Goal: Task Accomplishment & Management: Manage account settings

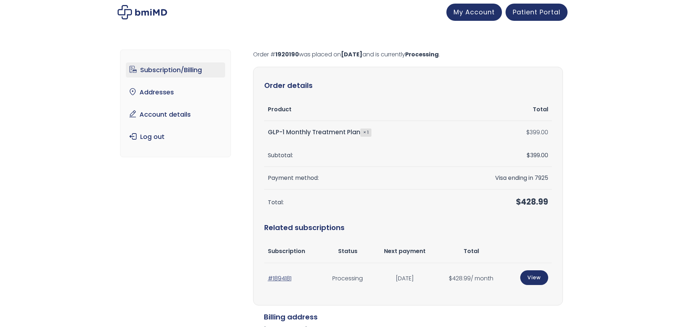
click at [174, 66] on link "Subscription/Billing" at bounding box center [175, 69] width 99 height 15
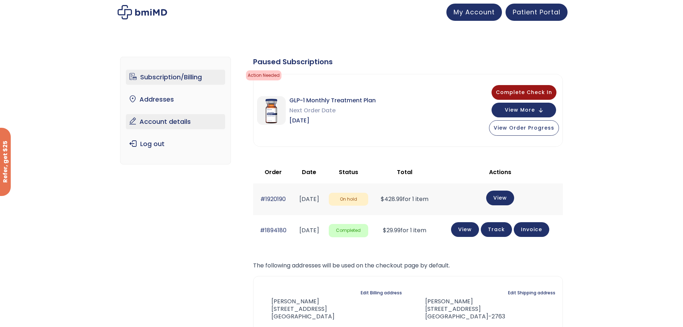
click at [161, 127] on link "Account details" at bounding box center [175, 121] width 99 height 15
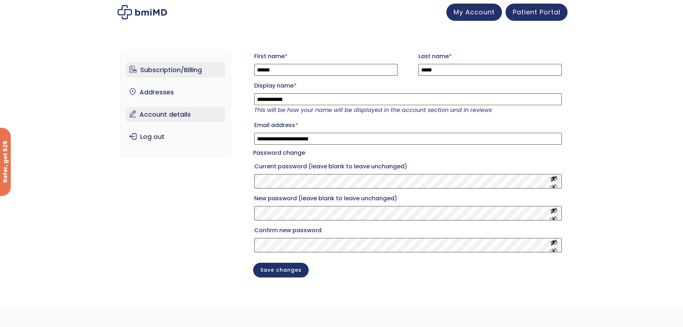
click at [165, 67] on link "Subscription/Billing" at bounding box center [175, 69] width 99 height 15
click at [479, 16] on link "My Account" at bounding box center [474, 11] width 56 height 17
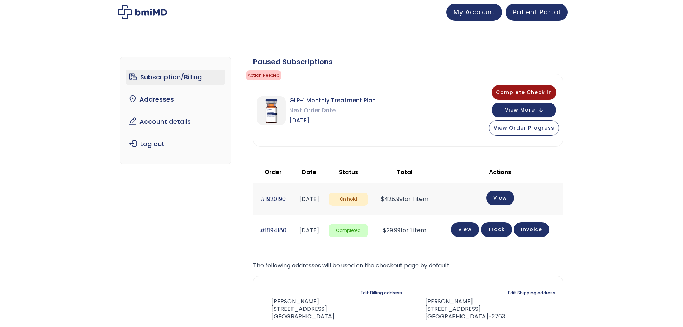
scroll to position [96, 0]
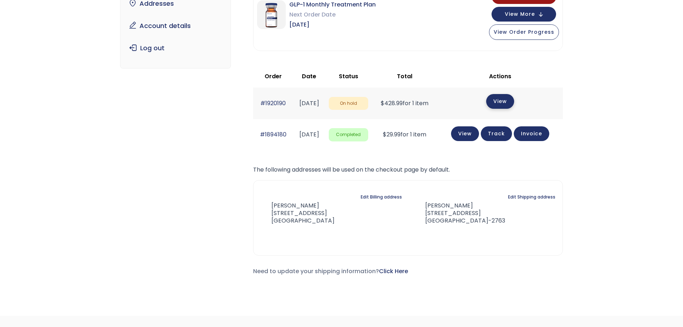
click at [510, 101] on link "View" at bounding box center [500, 101] width 28 height 15
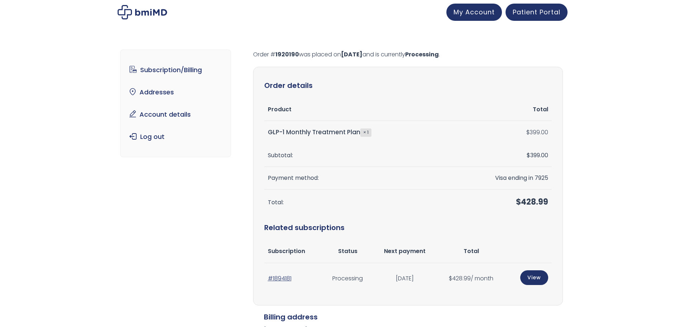
click at [363, 129] on strong "× 1" at bounding box center [365, 132] width 11 height 8
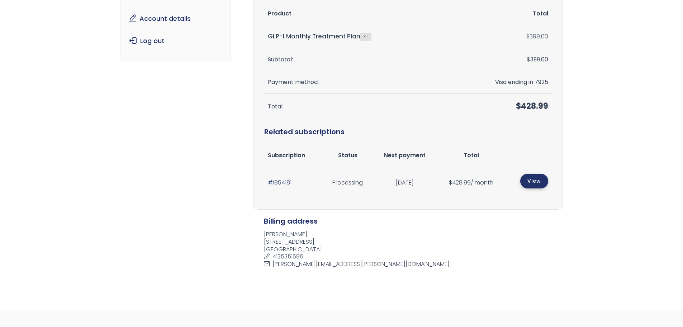
click at [538, 181] on link "View" at bounding box center [534, 181] width 28 height 15
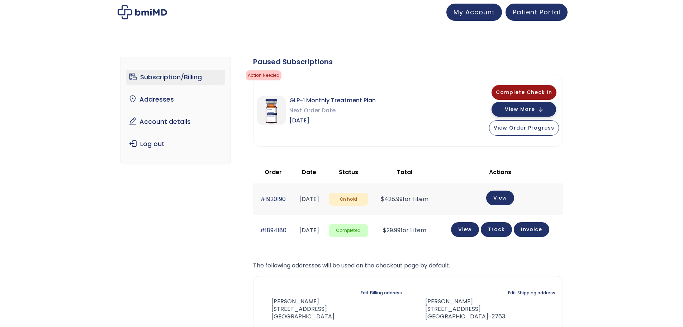
click at [521, 109] on span "View More" at bounding box center [520, 109] width 30 height 5
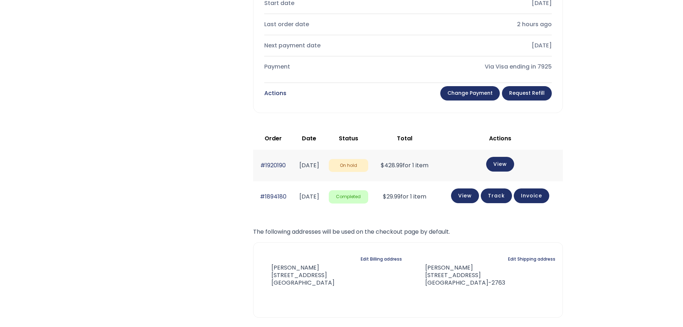
scroll to position [191, 0]
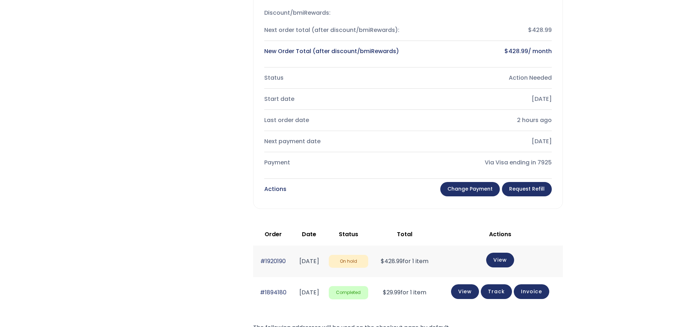
click at [466, 176] on div "Product Total GLP-1 Monthly Treatment Plan × 1 $ 399.00 / month Recurring month…" at bounding box center [408, 76] width 309 height 263
click at [468, 183] on link "Change payment" at bounding box center [470, 189] width 60 height 14
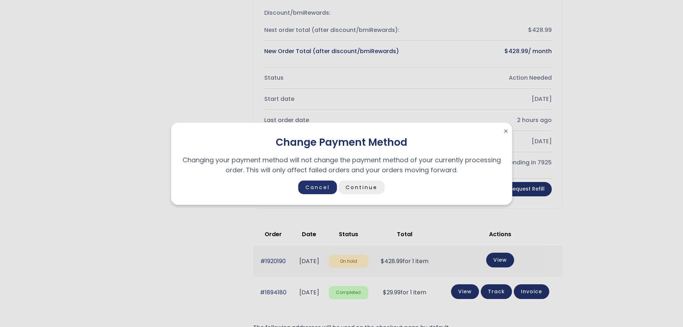
click at [368, 180] on link "Continue" at bounding box center [362, 187] width 46 height 14
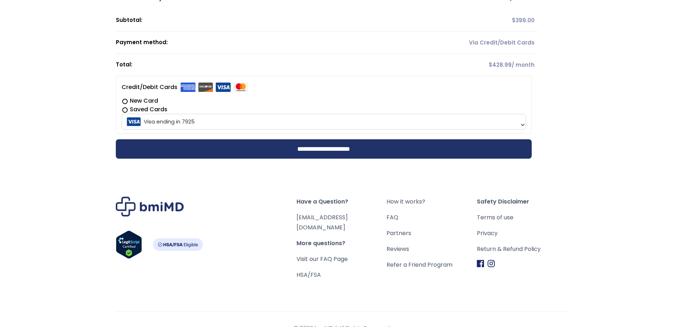
scroll to position [101, 0]
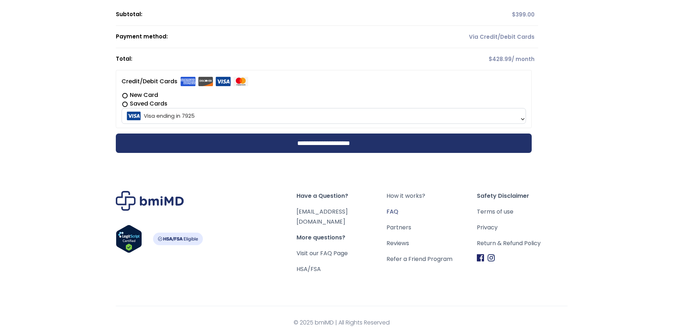
click at [399, 210] on link "FAQ" at bounding box center [432, 212] width 90 height 10
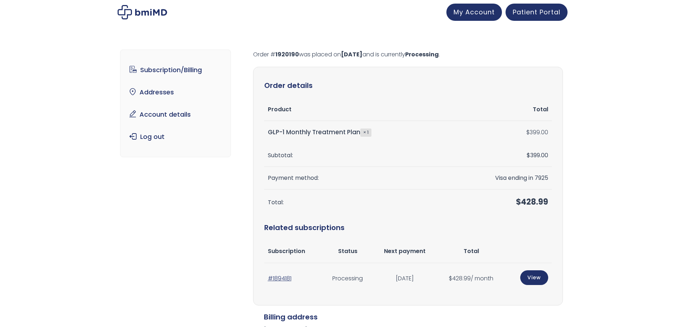
click at [300, 180] on th "Payment method:" at bounding box center [357, 178] width 186 height 23
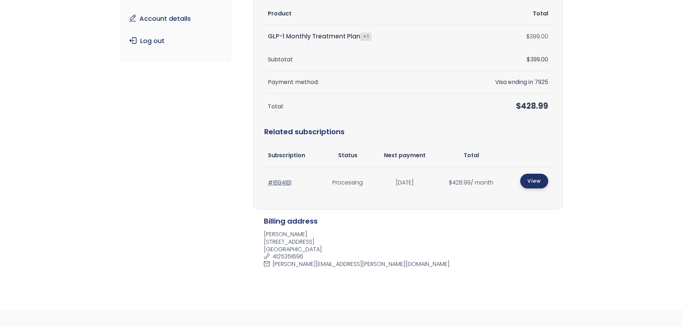
click at [533, 185] on link "View" at bounding box center [534, 181] width 28 height 15
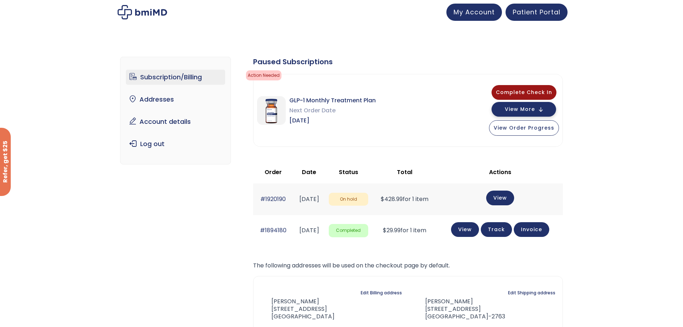
click at [540, 110] on button "View More" at bounding box center [524, 109] width 65 height 15
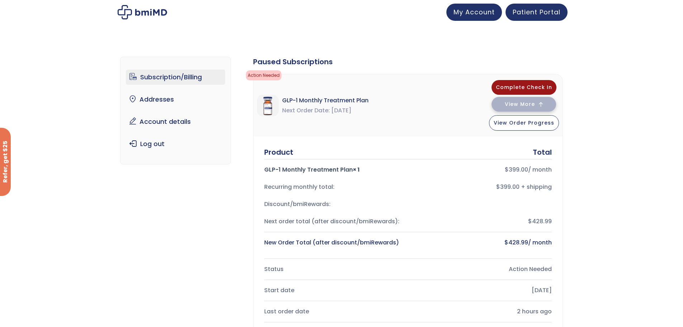
click at [540, 110] on button "View More" at bounding box center [524, 104] width 65 height 15
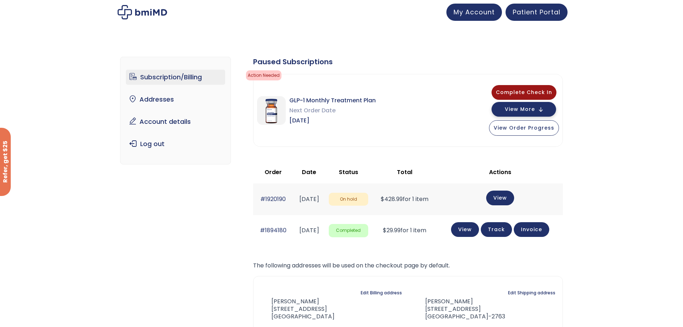
click at [540, 110] on button "View More" at bounding box center [524, 109] width 65 height 15
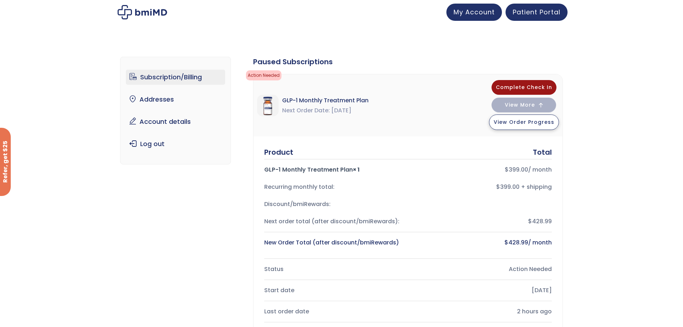
click at [515, 120] on span "View Order Progress" at bounding box center [524, 121] width 61 height 7
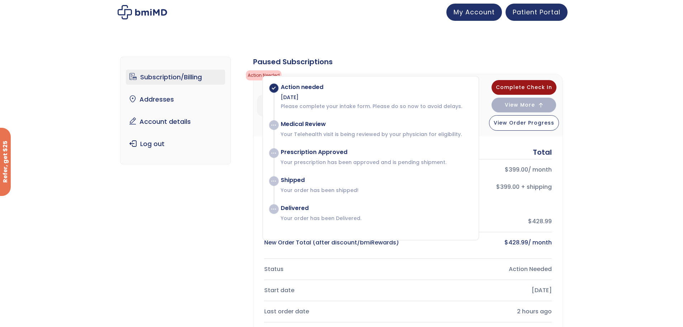
click at [410, 80] on div "Action needed Sep 5, 2025 Please complete your intake form. Please do so now to…" at bounding box center [370, 158] width 217 height 165
click at [545, 19] on link "Patient Portal" at bounding box center [537, 11] width 62 height 17
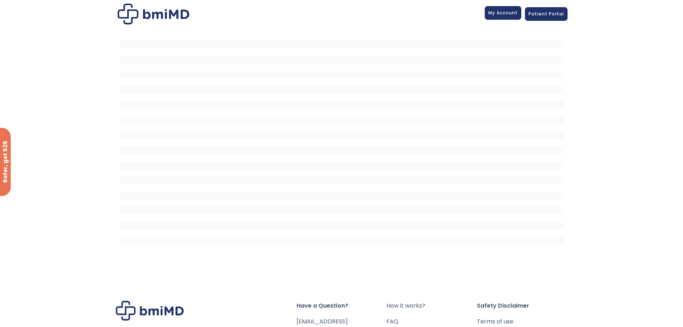
click at [517, 16] on link "My Account" at bounding box center [503, 13] width 37 height 14
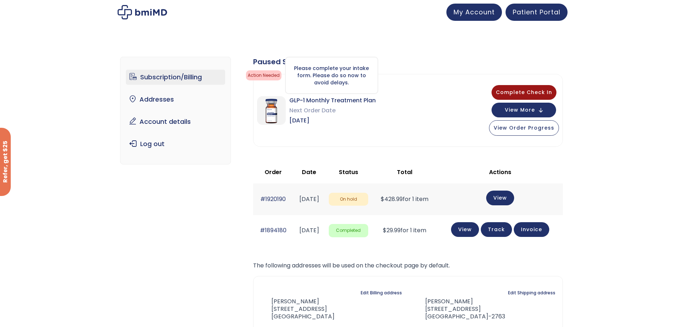
click at [262, 72] on span "Action Needed" at bounding box center [263, 75] width 35 height 10
click at [543, 92] on span "Complete Check In" at bounding box center [524, 91] width 56 height 7
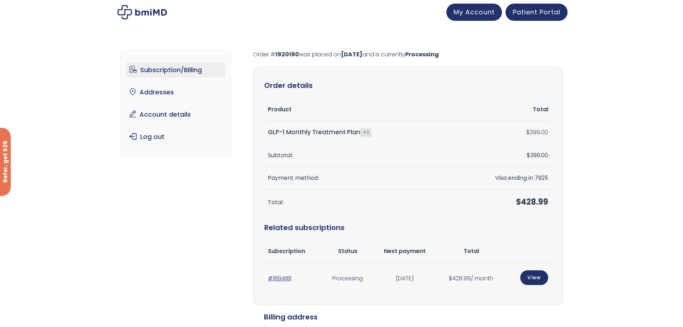
click at [140, 70] on link "Subscription/Billing" at bounding box center [175, 69] width 99 height 15
